Goal: Task Accomplishment & Management: Manage account settings

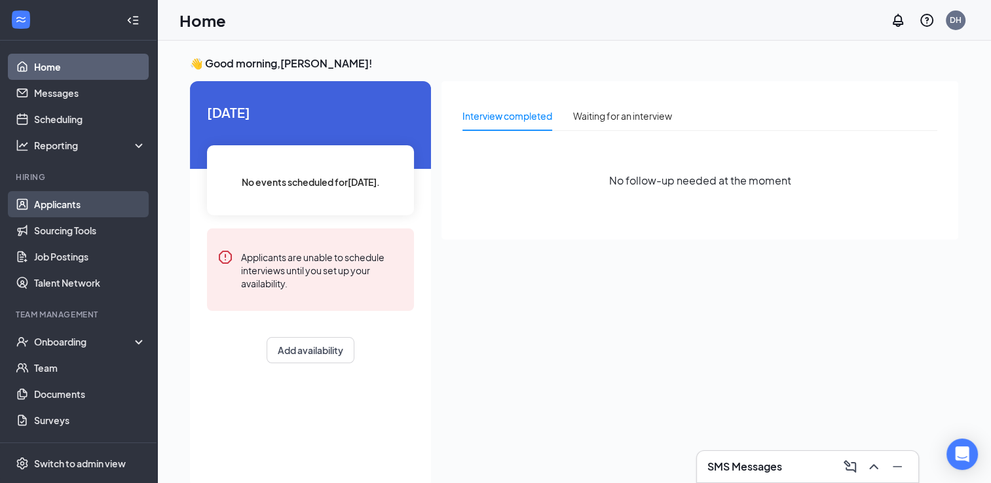
click at [68, 200] on link "Applicants" at bounding box center [90, 204] width 112 height 26
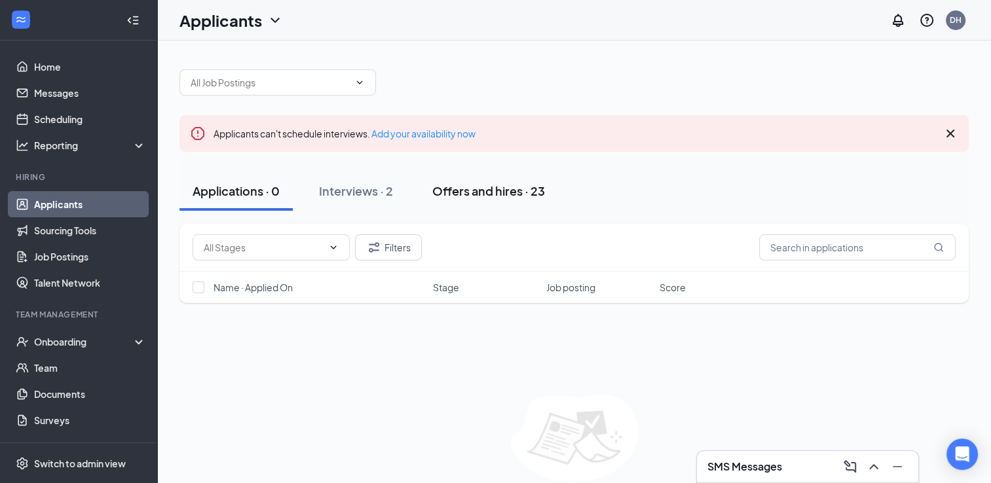
click at [492, 196] on div "Offers and hires · 23" at bounding box center [488, 191] width 113 height 16
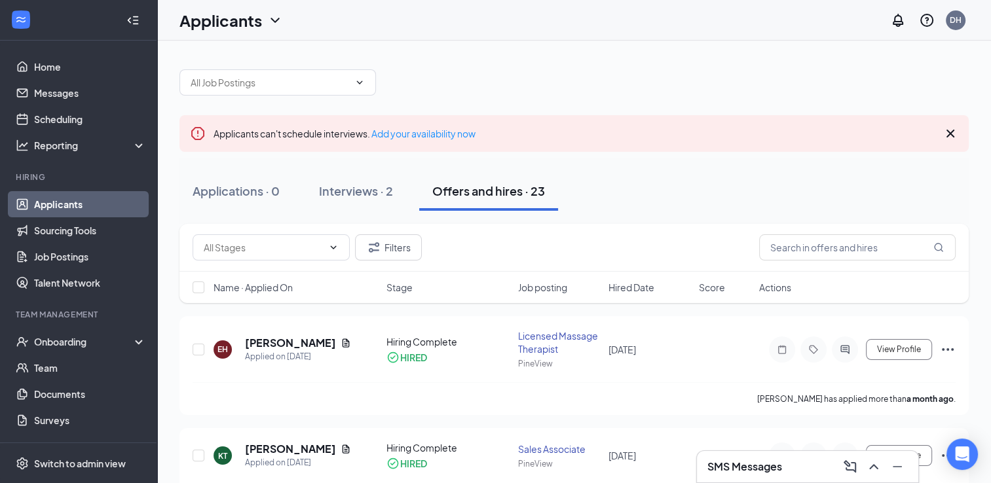
scroll to position [65, 0]
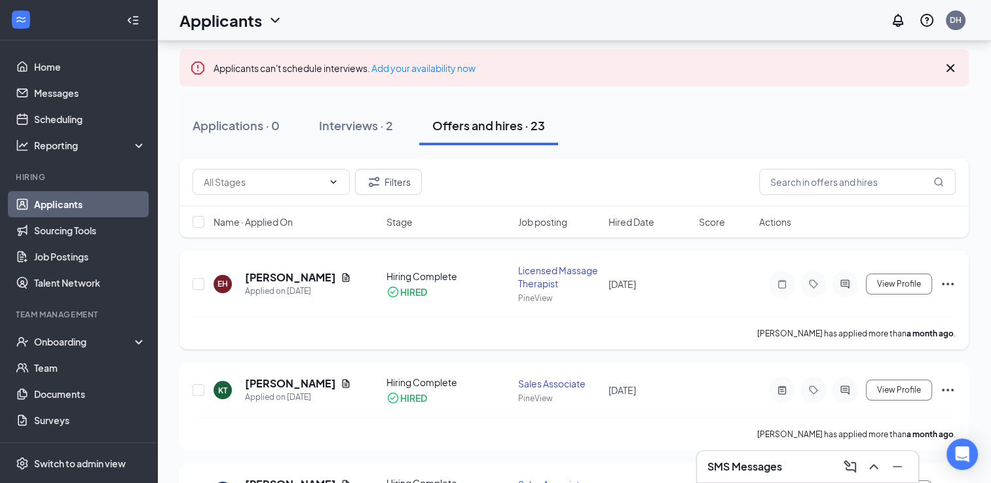
click at [944, 285] on icon "Ellipses" at bounding box center [948, 284] width 16 height 16
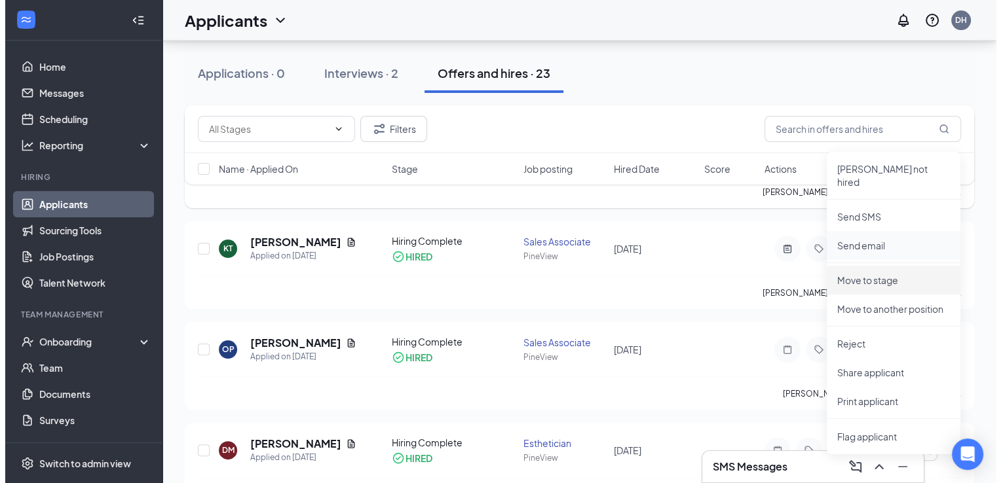
scroll to position [131, 0]
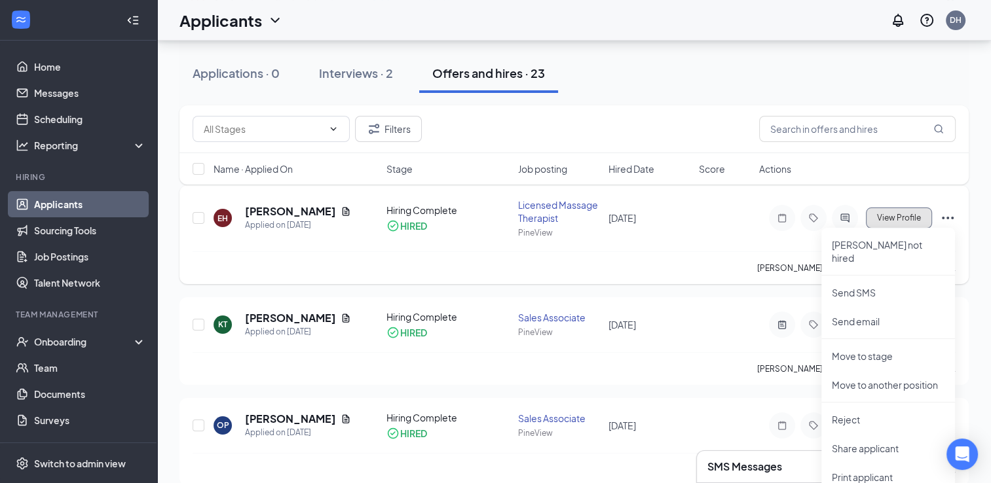
click at [893, 221] on span "View Profile" at bounding box center [899, 217] width 44 height 9
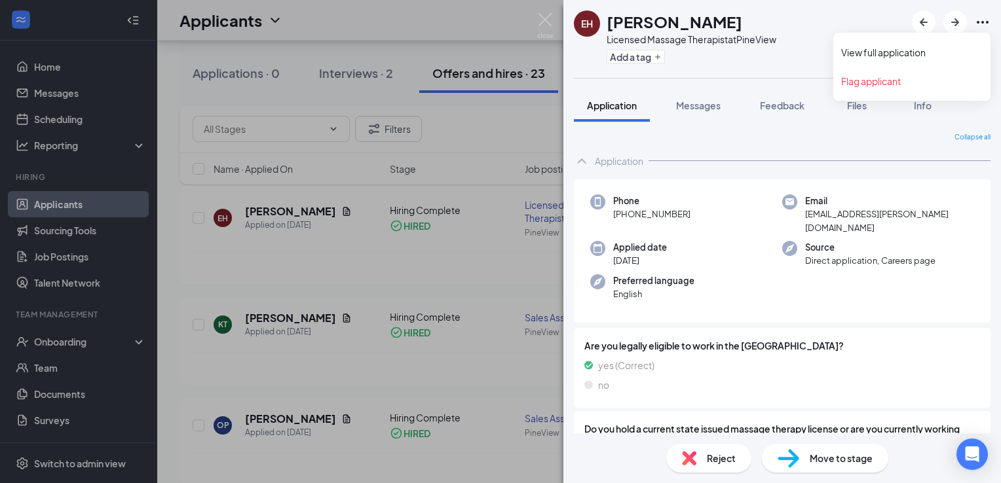
click at [982, 25] on icon "Ellipses" at bounding box center [982, 22] width 16 height 16
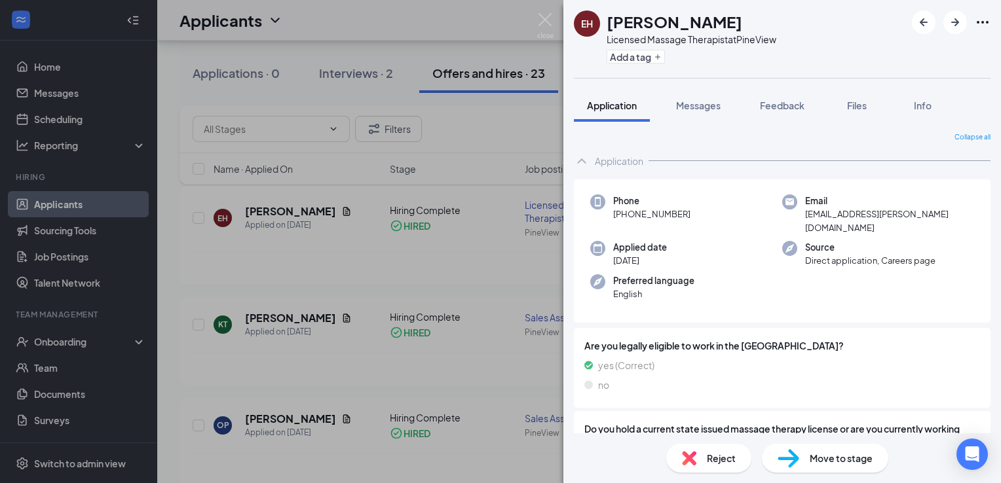
click at [775, 46] on div "Add a tag" at bounding box center [691, 57] width 170 height 22
click at [498, 48] on div "EH [PERSON_NAME] Licensed Massage Therapist at PineView Add a tag Application M…" at bounding box center [500, 241] width 1001 height 483
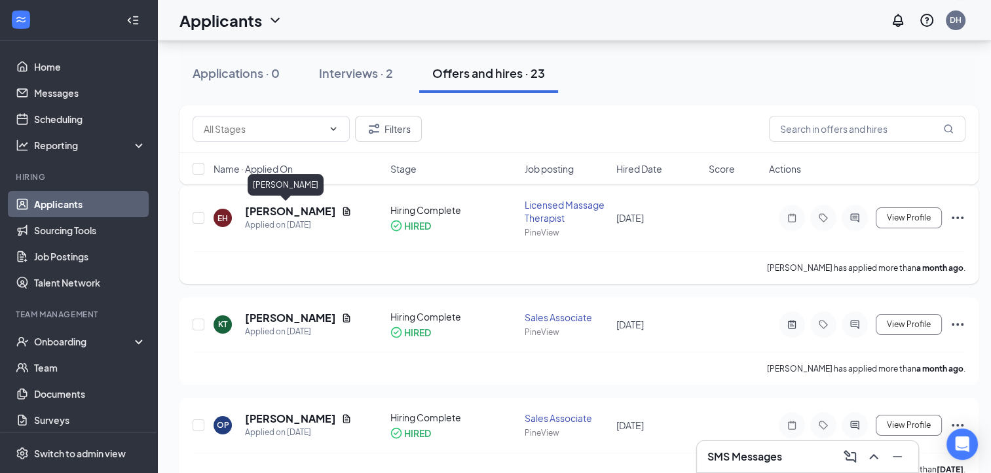
click at [287, 212] on h5 "[PERSON_NAME]" at bounding box center [290, 211] width 91 height 14
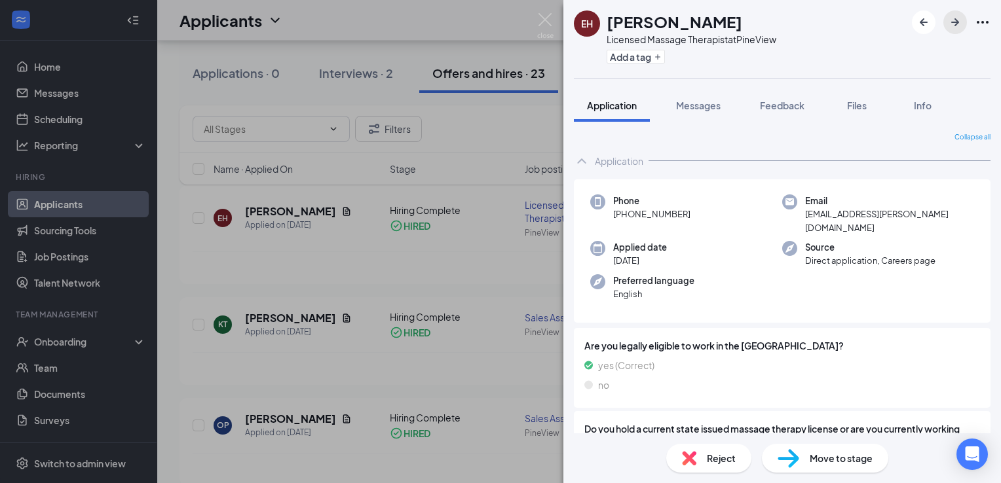
click at [955, 26] on icon "ArrowRight" at bounding box center [955, 22] width 16 height 16
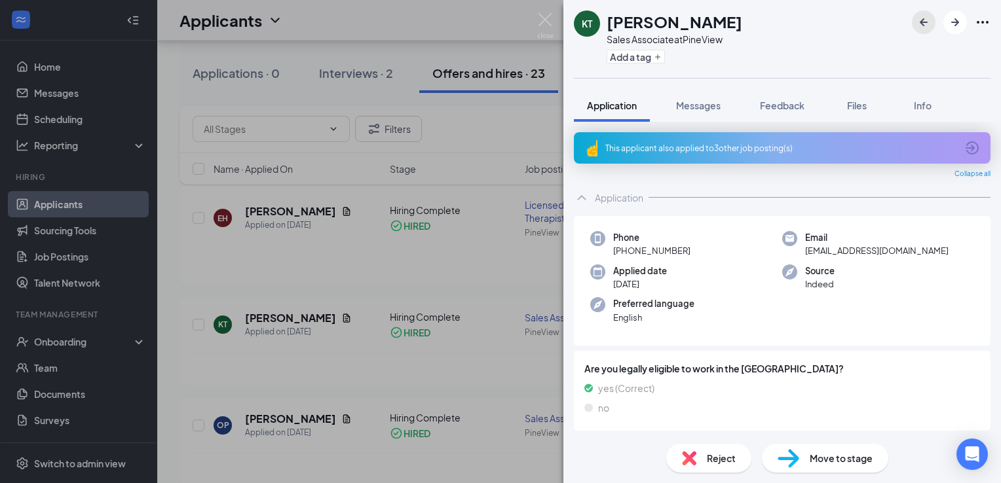
click at [920, 24] on icon "ArrowLeftNew" at bounding box center [923, 22] width 16 height 16
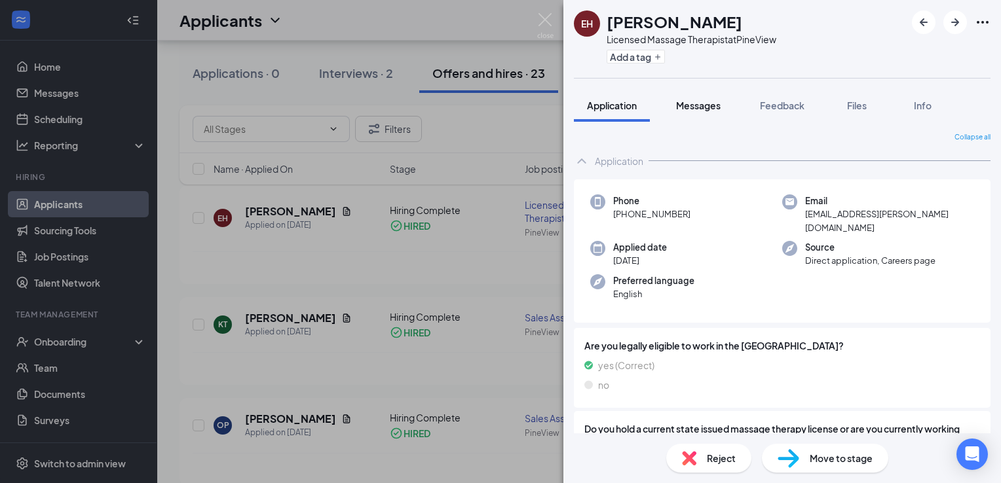
click at [714, 106] on span "Messages" at bounding box center [698, 106] width 45 height 12
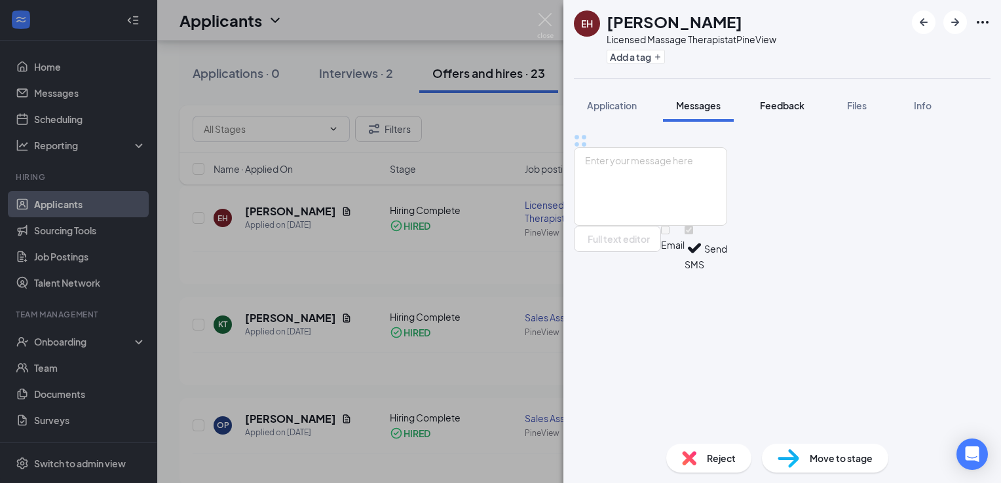
click at [804, 105] on span "Feedback" at bounding box center [782, 106] width 45 height 12
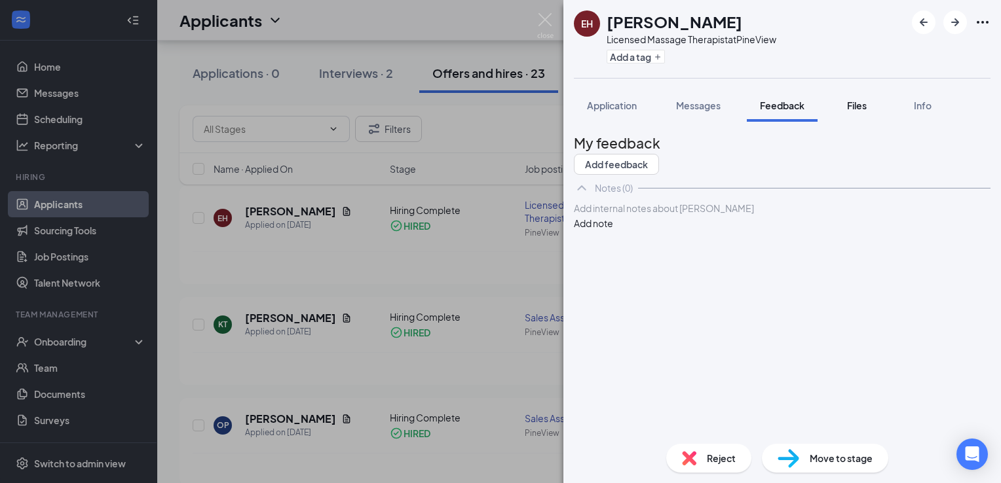
click at [858, 107] on span "Files" at bounding box center [857, 106] width 20 height 12
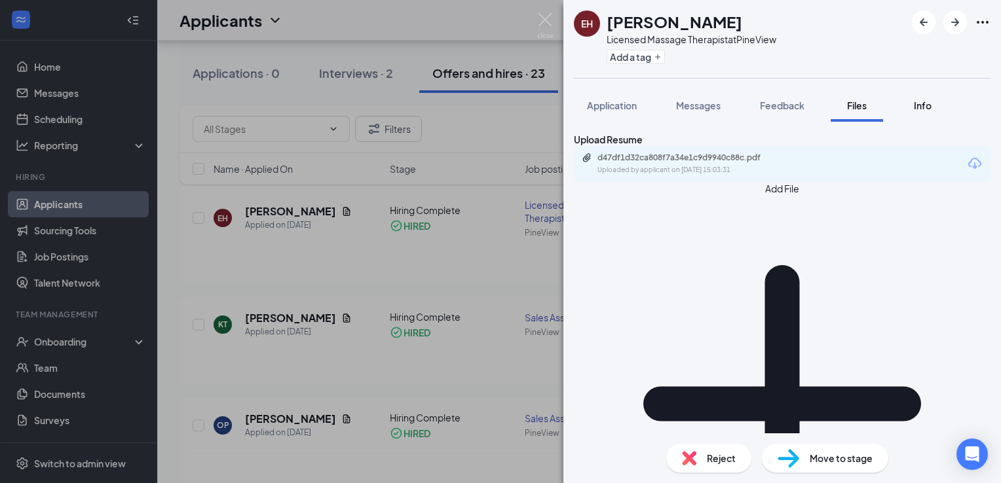
click at [912, 104] on div "Info" at bounding box center [922, 105] width 26 height 13
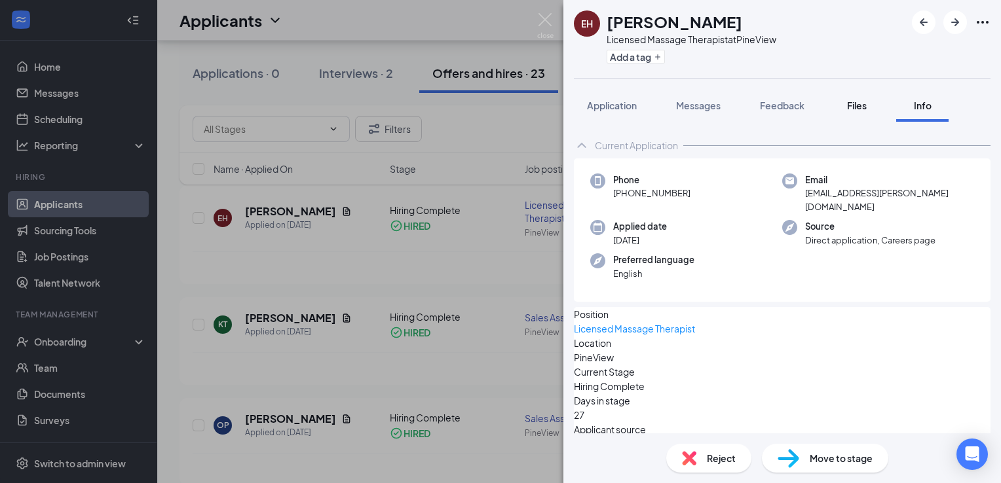
click at [857, 111] on div "Files" at bounding box center [856, 105] width 26 height 13
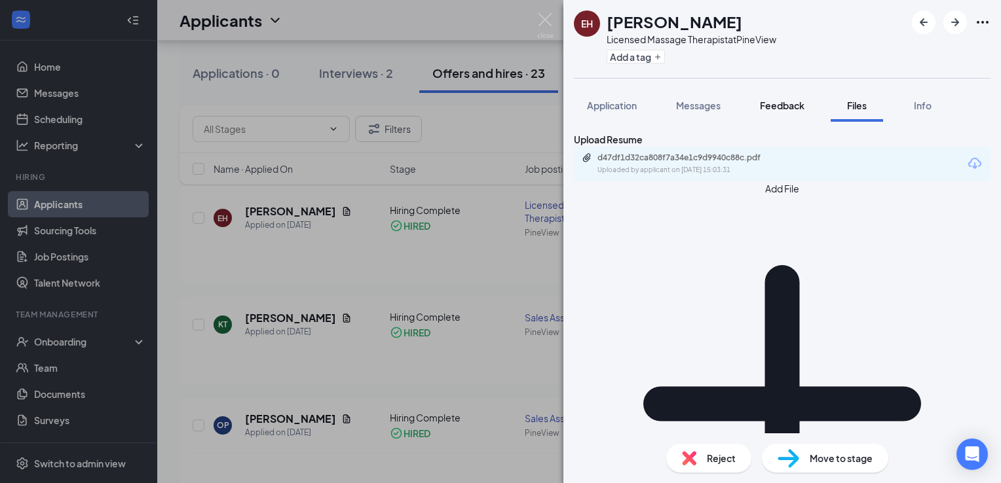
click at [807, 109] on button "Feedback" at bounding box center [782, 105] width 71 height 33
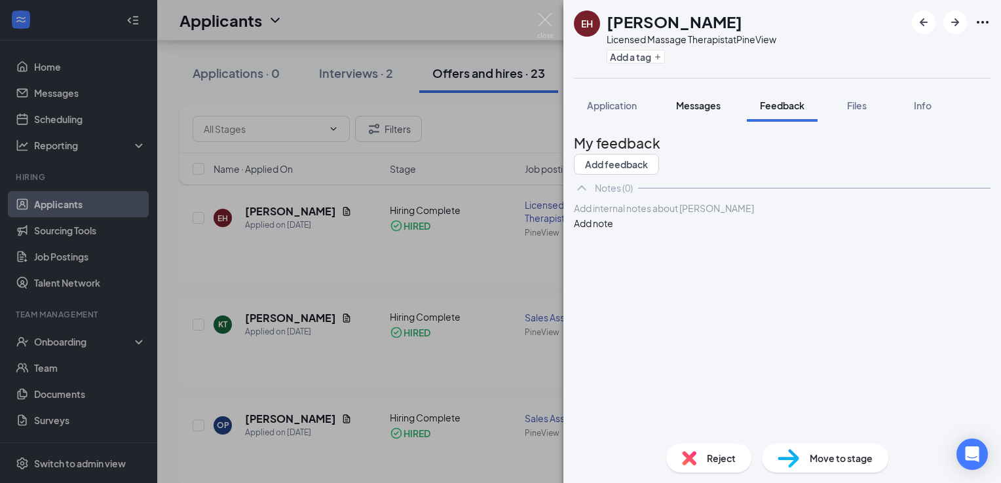
click at [705, 111] on span "Messages" at bounding box center [698, 106] width 45 height 12
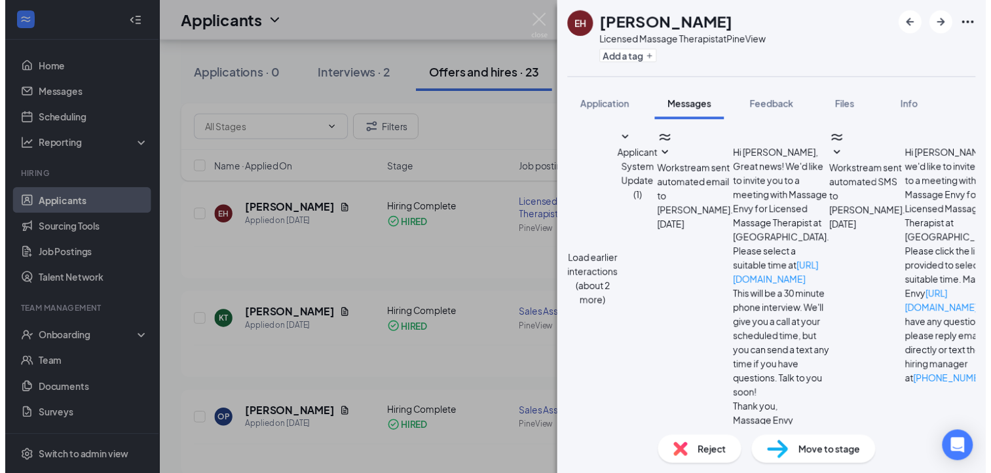
scroll to position [481, 0]
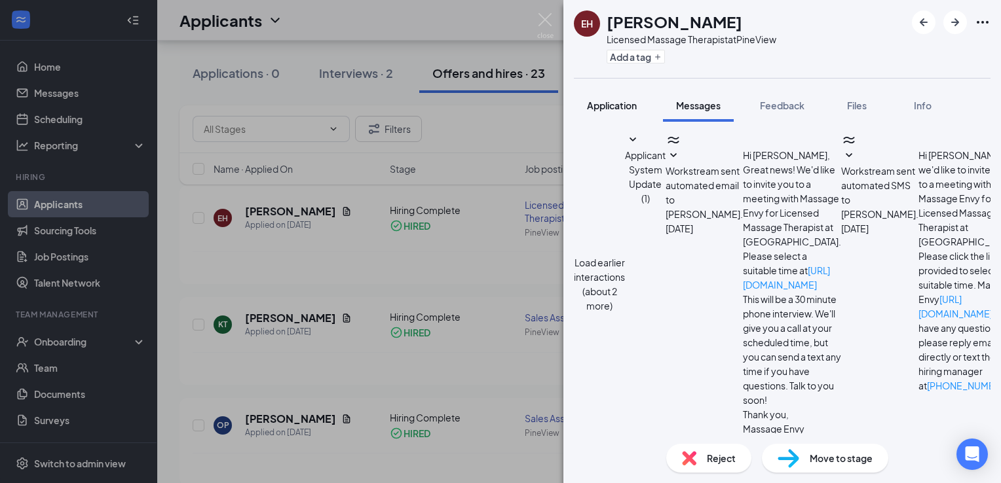
click at [610, 107] on span "Application" at bounding box center [612, 106] width 50 height 12
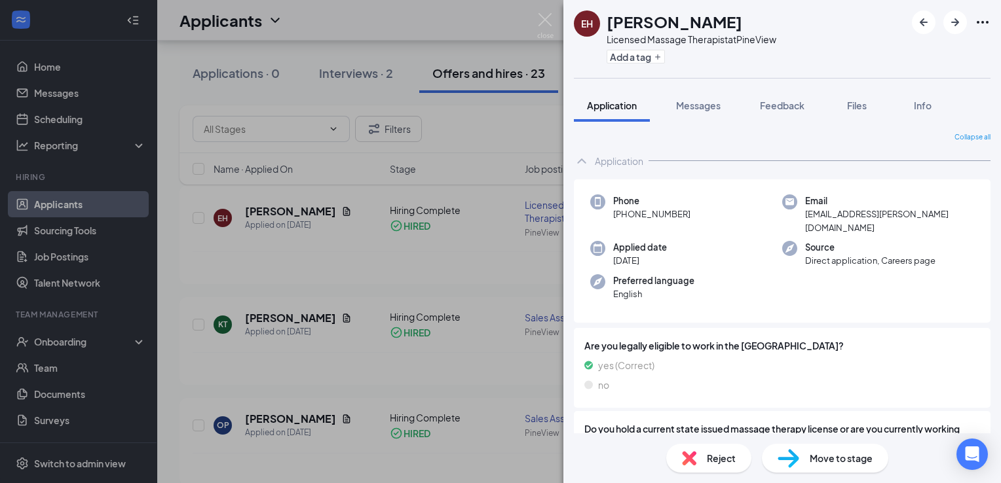
click at [512, 41] on div "EH [PERSON_NAME] Licensed Massage Therapist at PineView Add a tag Application M…" at bounding box center [500, 241] width 1001 height 483
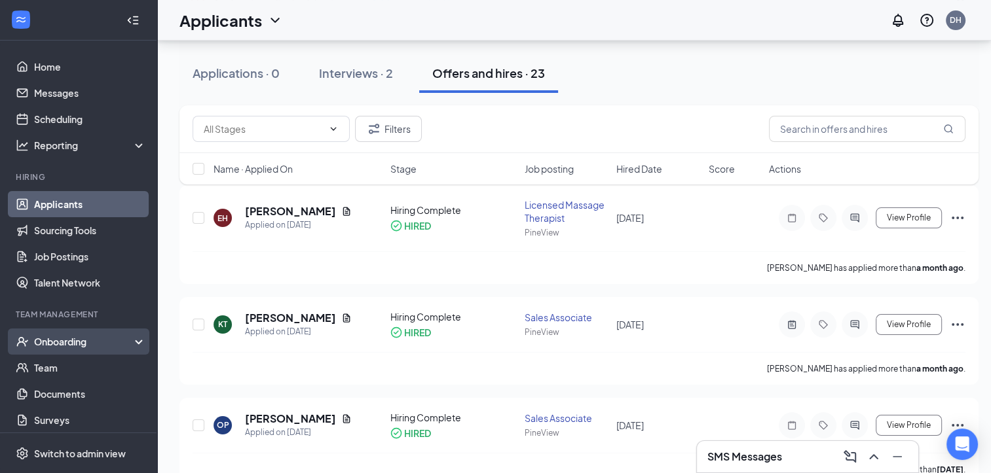
click at [79, 342] on div "Onboarding" at bounding box center [84, 341] width 101 height 13
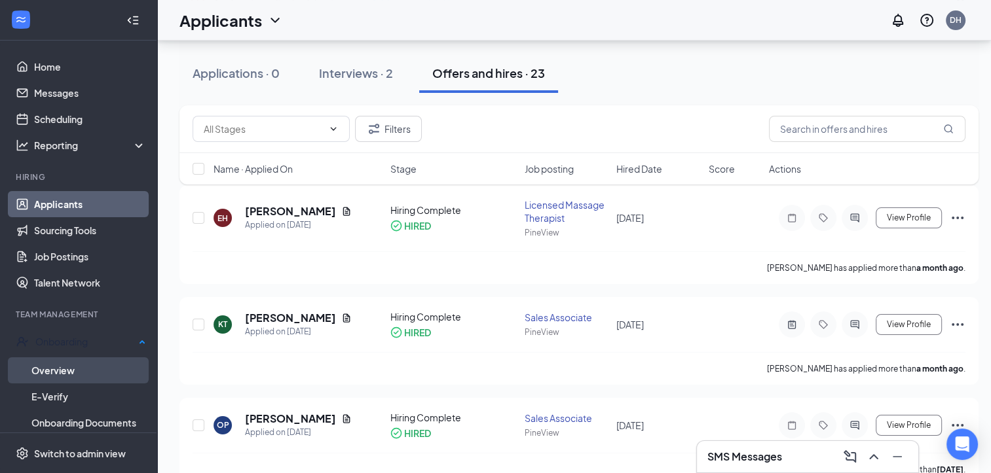
click at [64, 365] on link "Overview" at bounding box center [88, 371] width 115 height 26
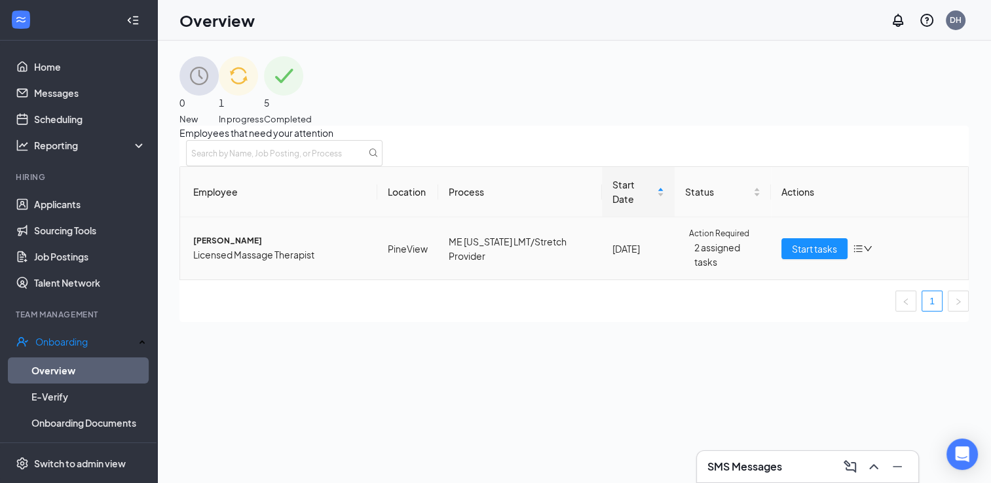
click at [237, 248] on span "[PERSON_NAME]" at bounding box center [280, 241] width 174 height 12
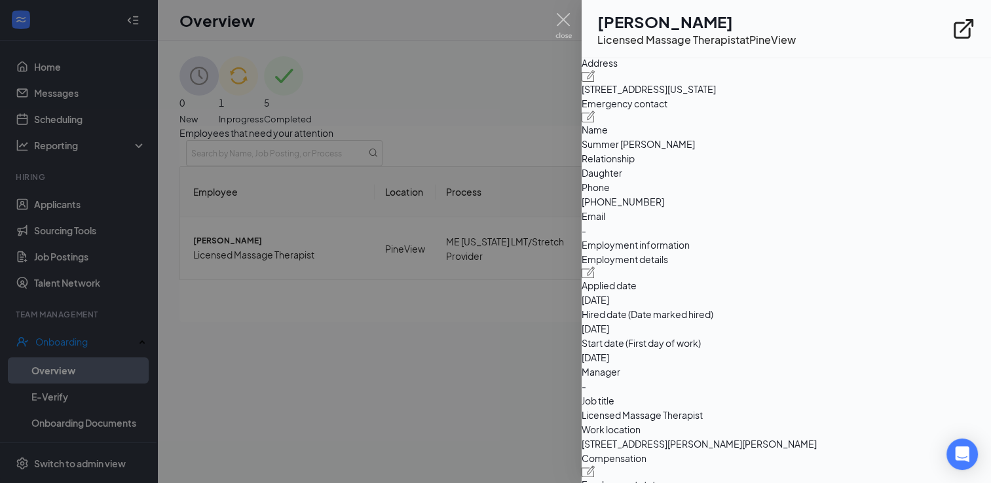
scroll to position [458, 0]
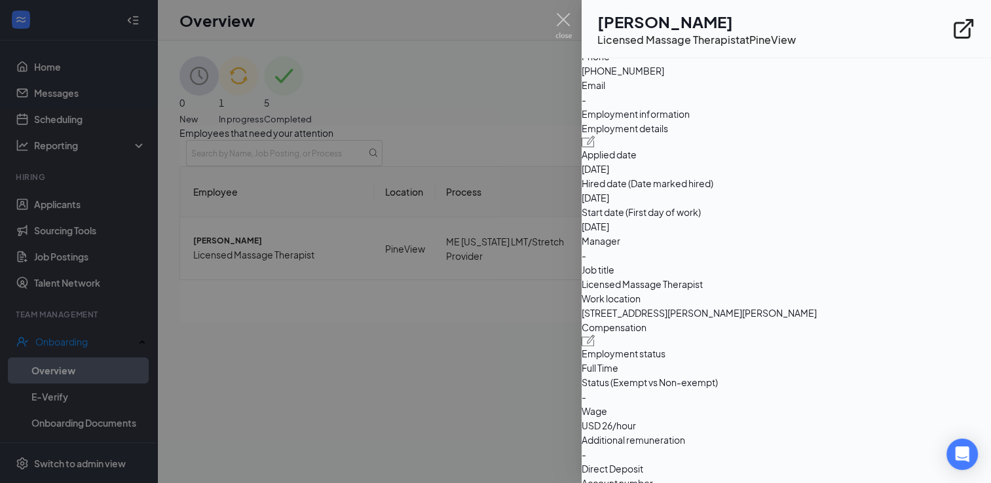
click at [595, 147] on img at bounding box center [588, 142] width 14 height 12
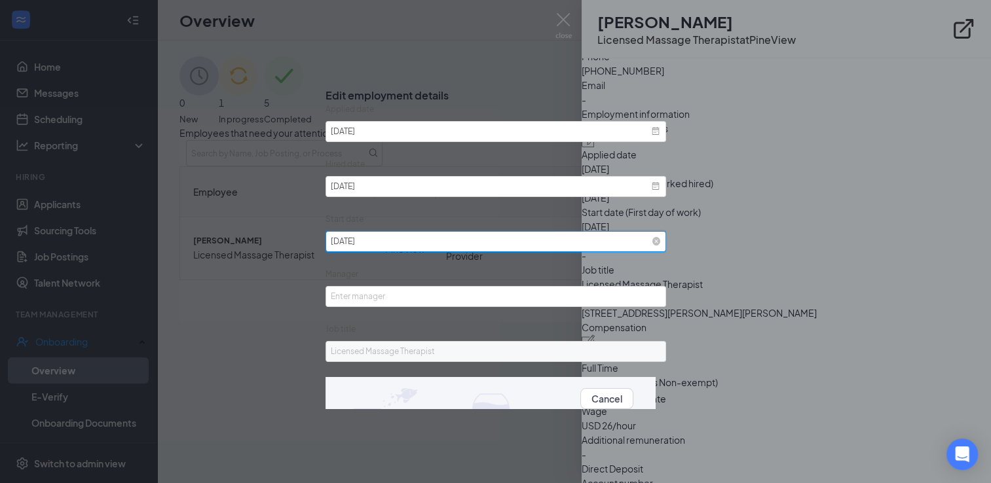
click at [465, 248] on input "[DATE]" at bounding box center [495, 241] width 341 height 21
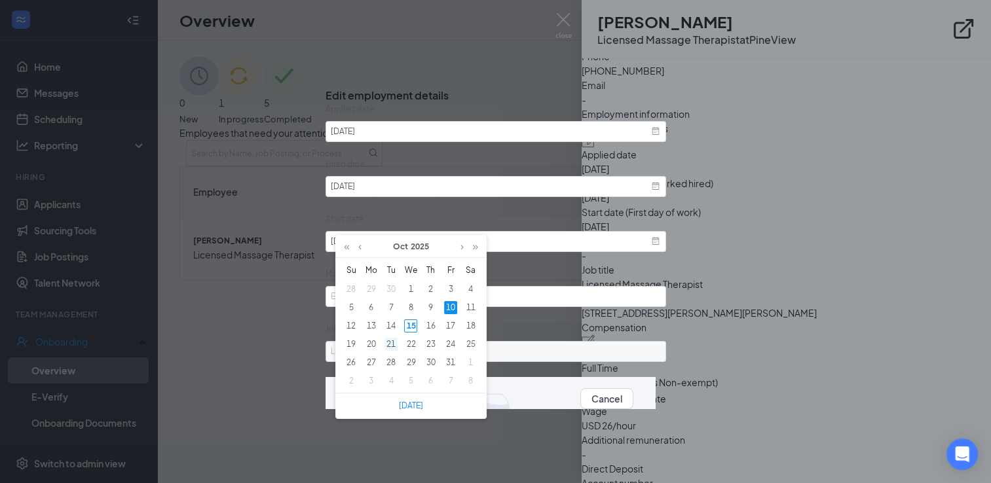
click at [390, 342] on div "21" at bounding box center [390, 344] width 13 height 13
type input "[DATE]"
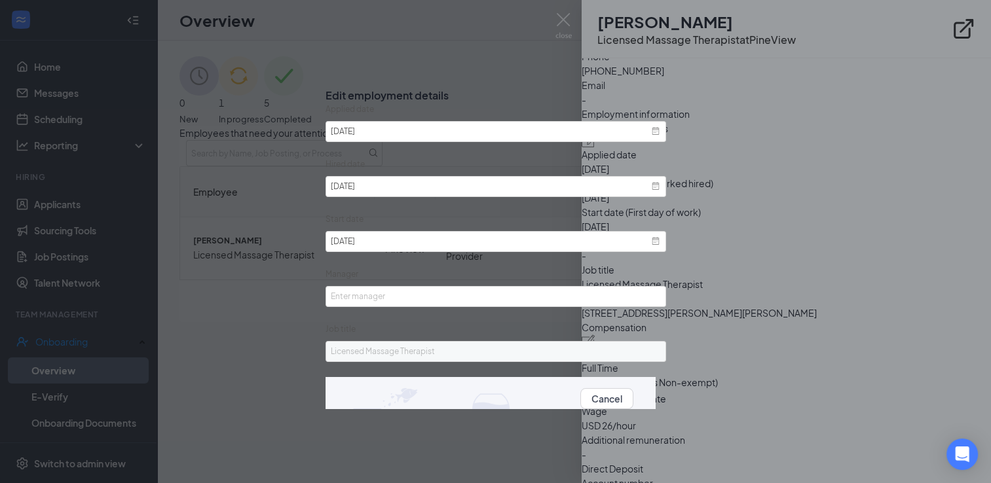
click at [633, 405] on button "Update" at bounding box center [649, 399] width 33 height 14
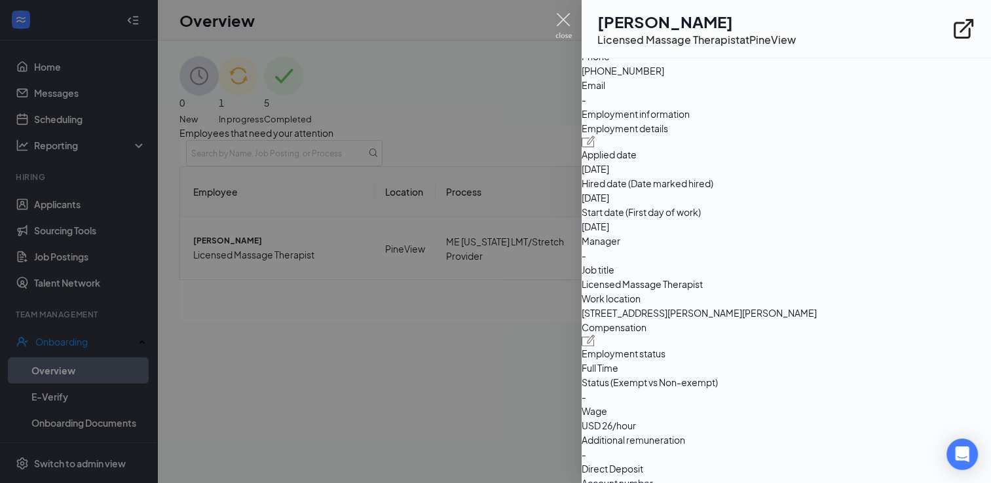
click at [563, 20] on img at bounding box center [563, 26] width 16 height 26
